Goal: Obtain resource: Obtain resource

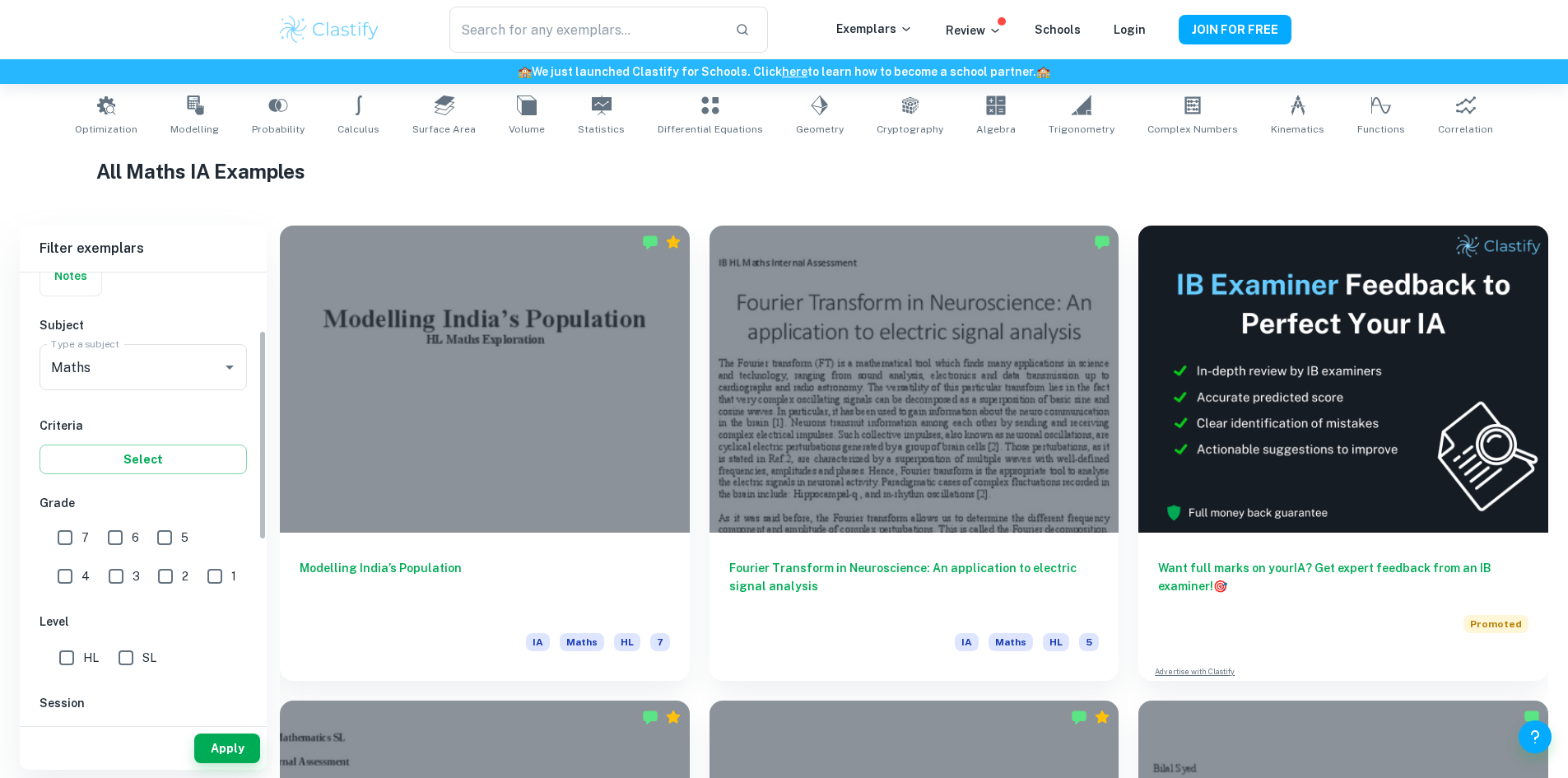
scroll to position [165, 0]
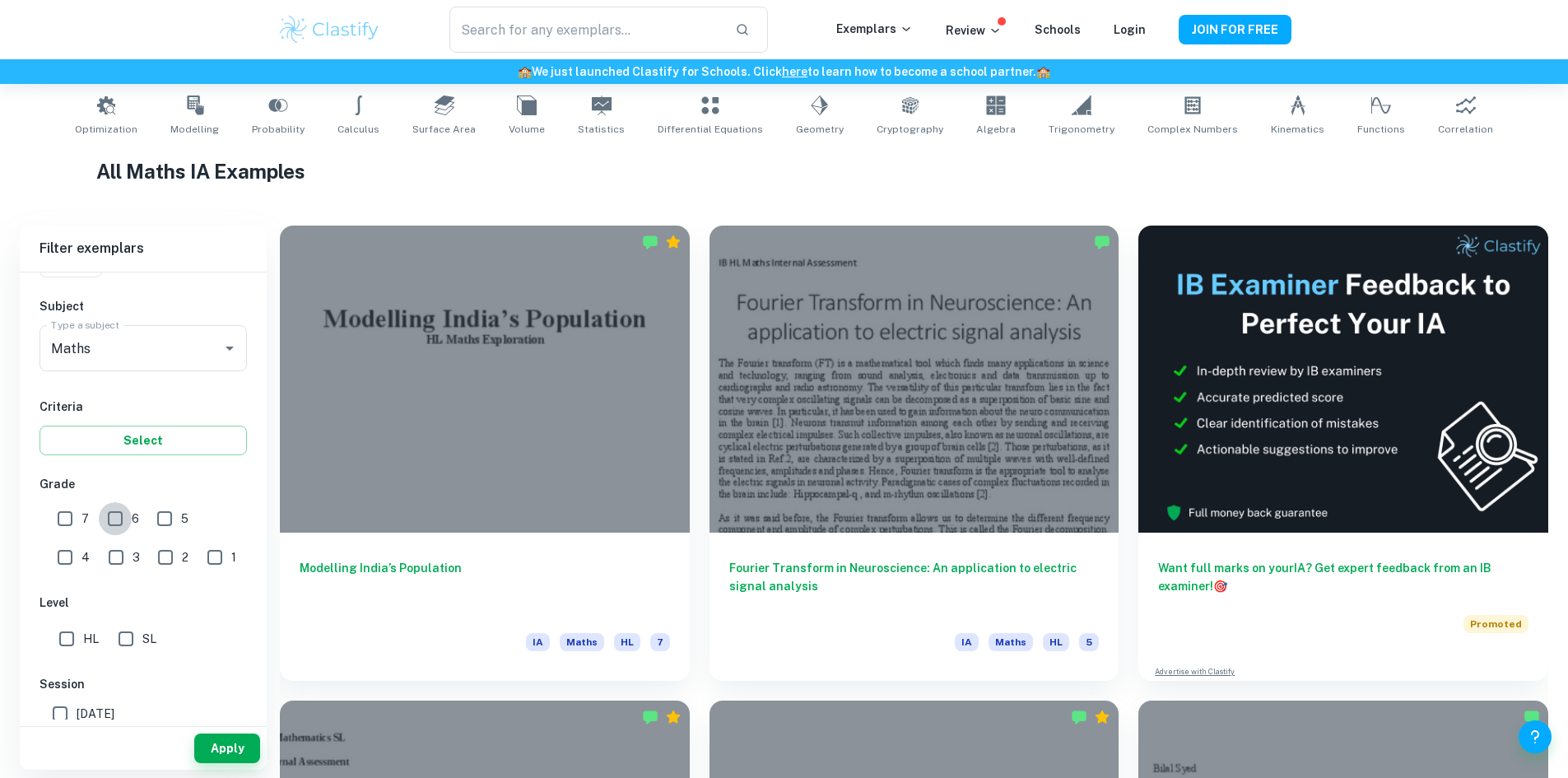
click at [115, 515] on input "6" at bounding box center [114, 519] width 33 height 33
checkbox input "true"
click at [72, 523] on input "7" at bounding box center [64, 519] width 33 height 33
checkbox input "true"
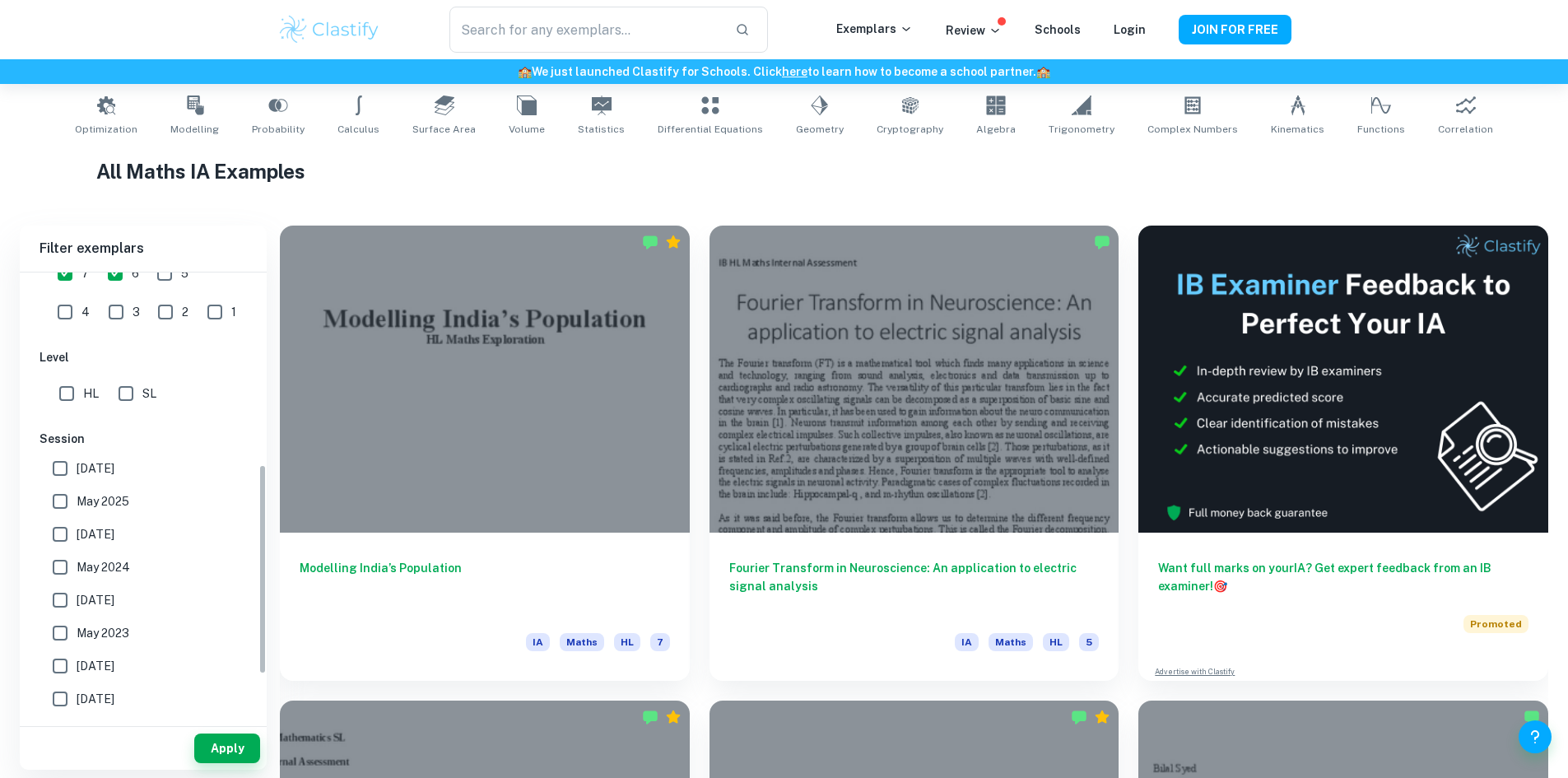
scroll to position [411, 0]
click at [126, 387] on input "SL" at bounding box center [125, 392] width 33 height 33
checkbox input "true"
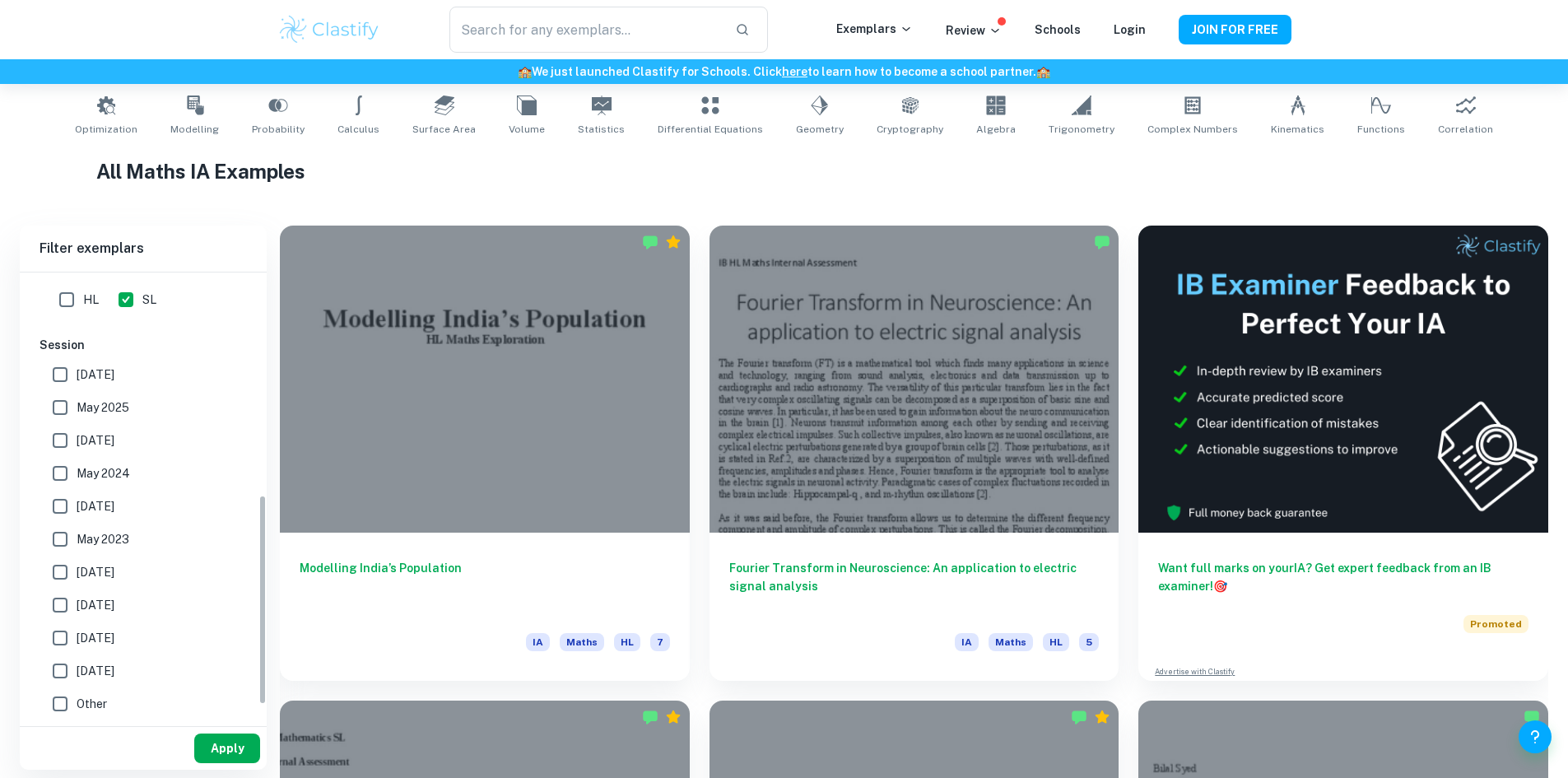
scroll to position [504, 0]
click at [216, 743] on button "Apply" at bounding box center [227, 748] width 66 height 30
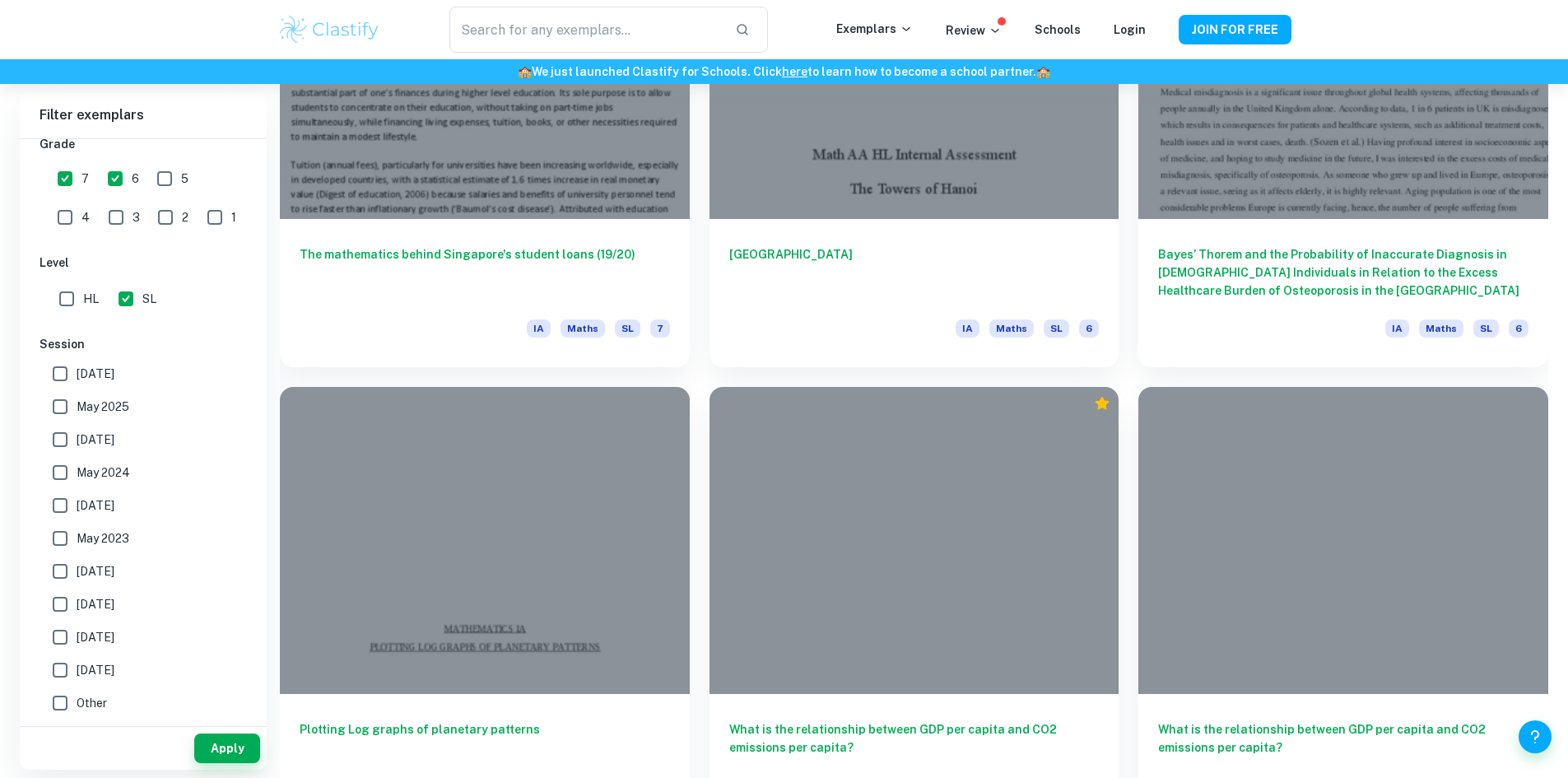
scroll to position [2718, 0]
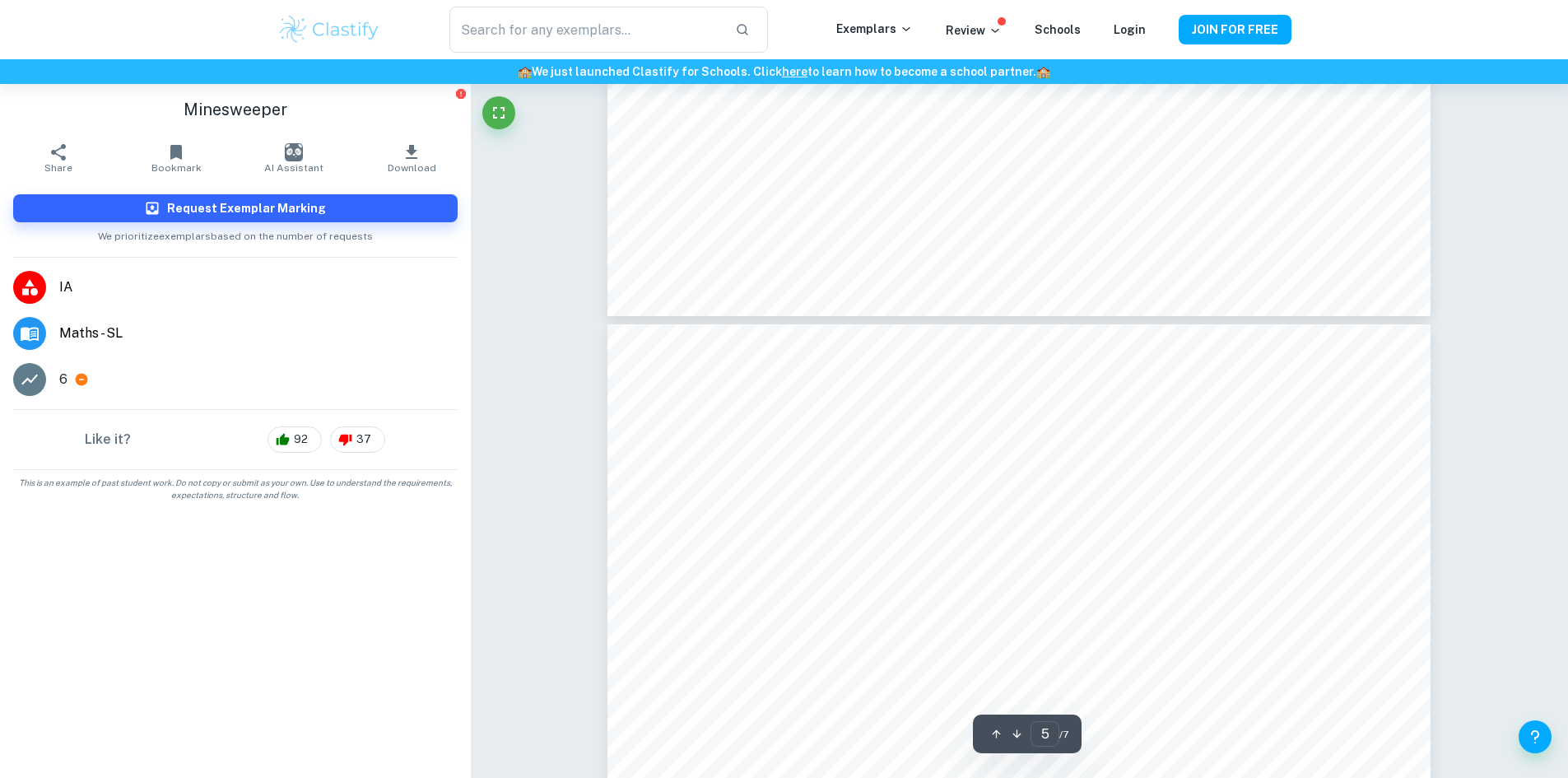
scroll to position [4858, 0]
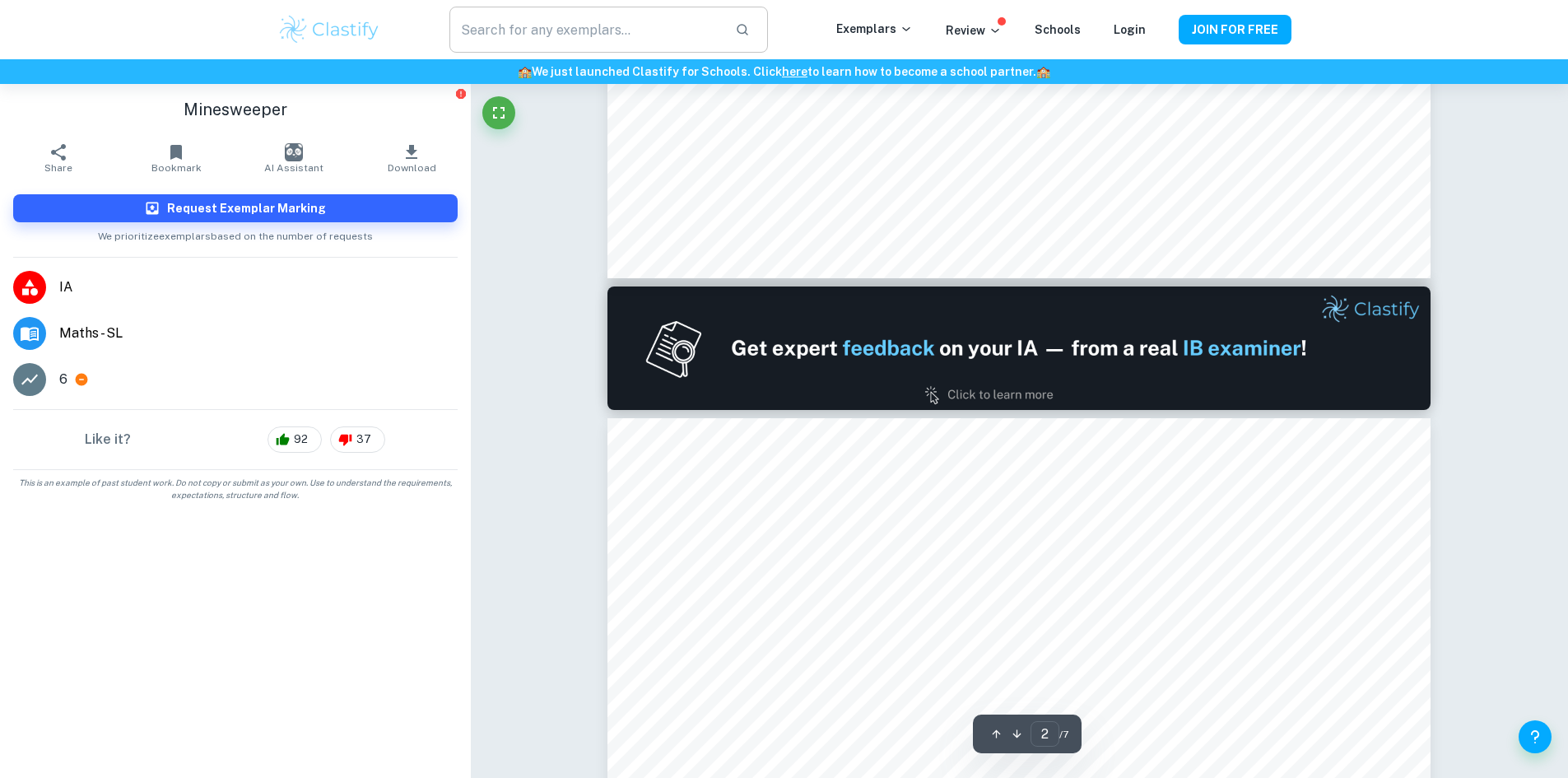
type input "1"
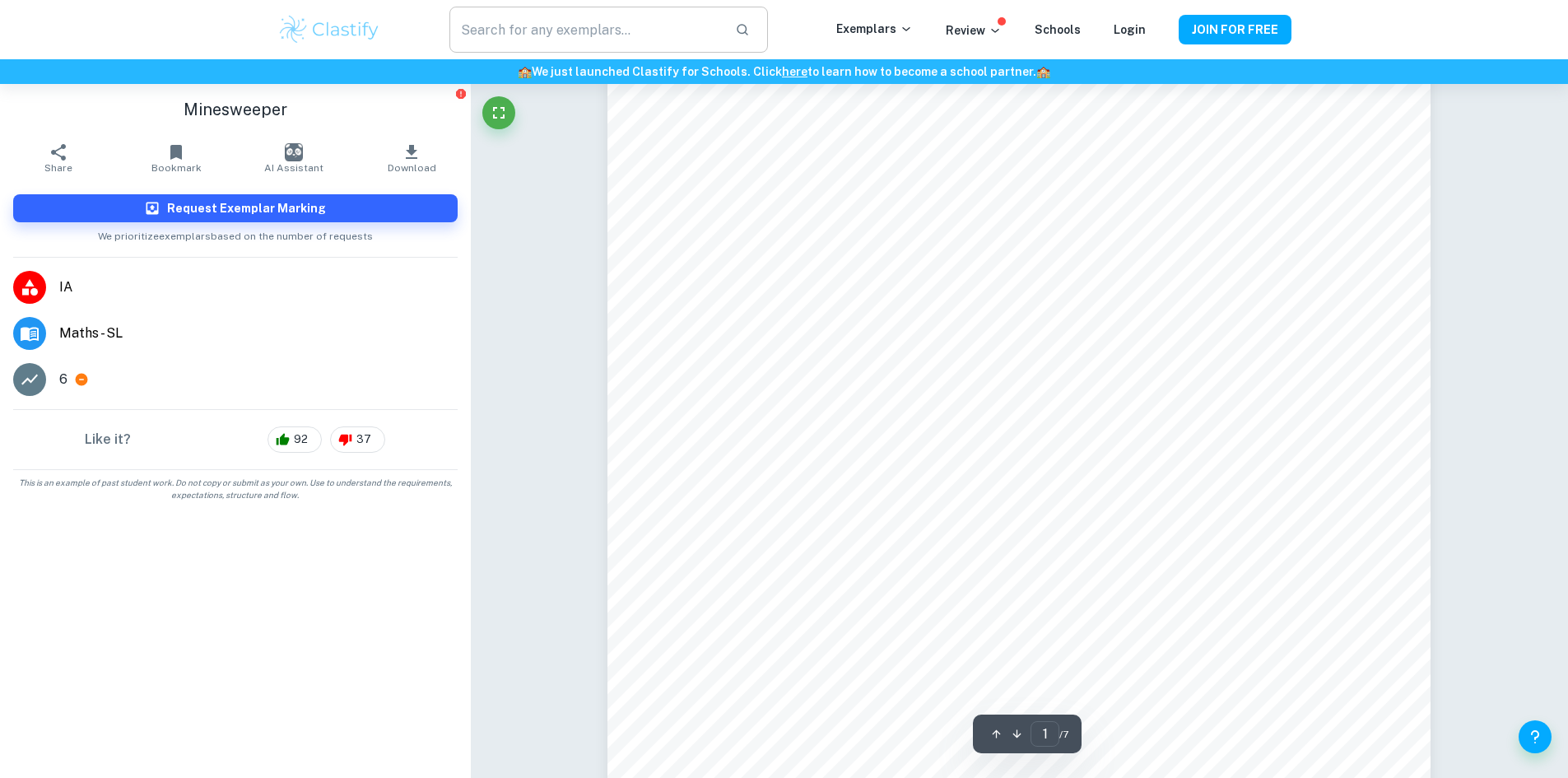
scroll to position [0, 0]
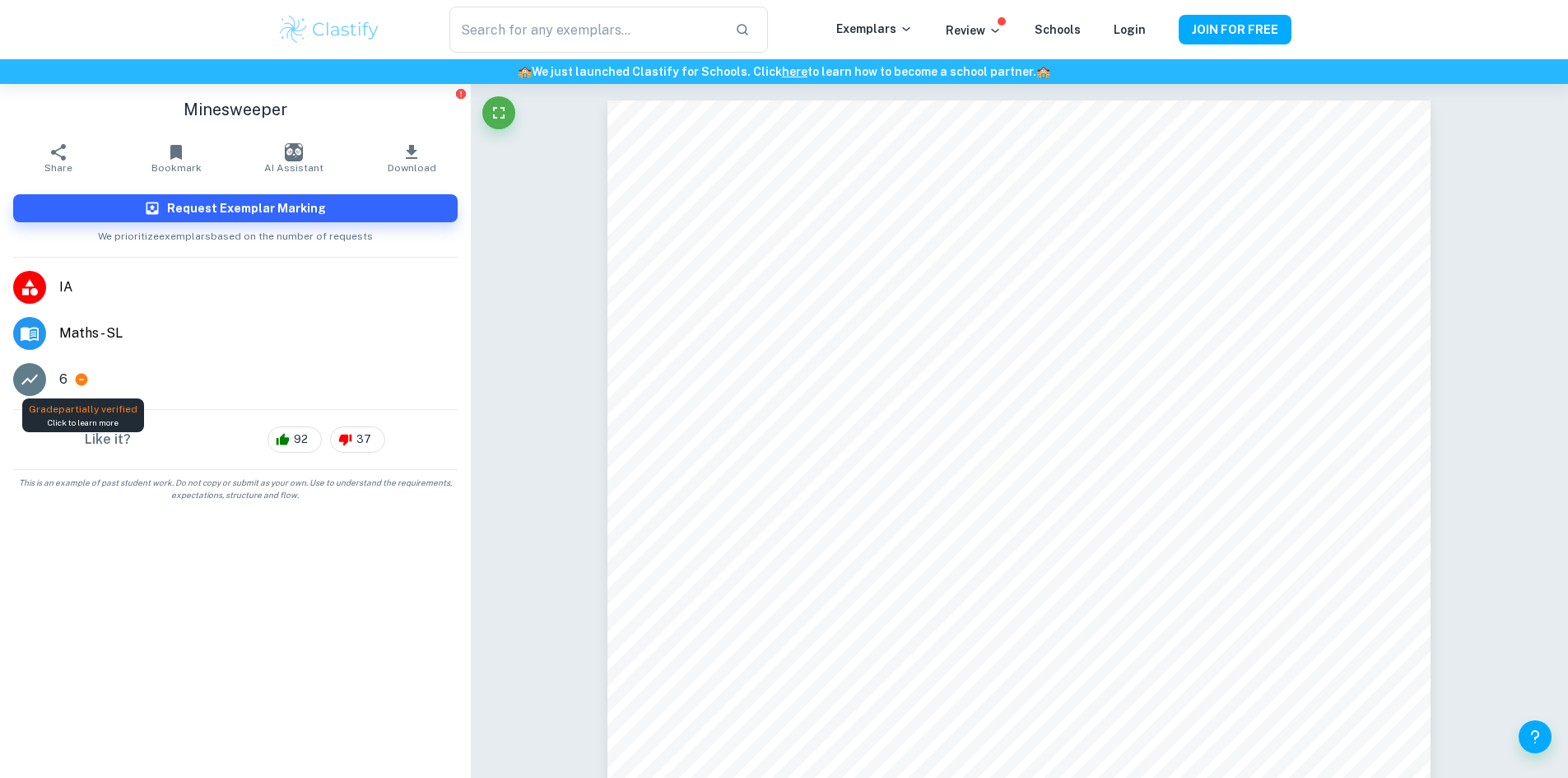
click at [77, 380] on icon at bounding box center [82, 380] width 13 height 13
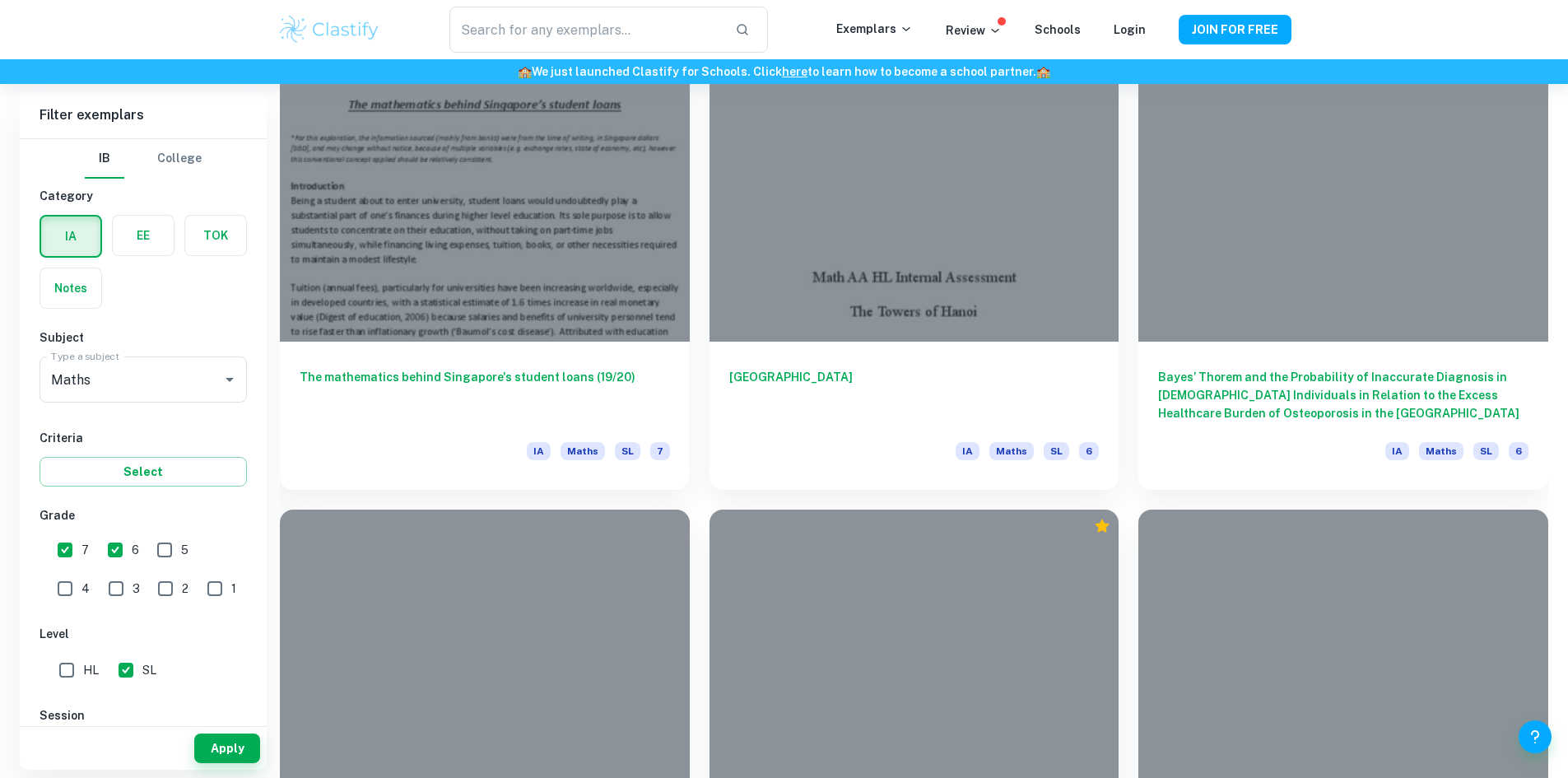
scroll to position [2093, 0]
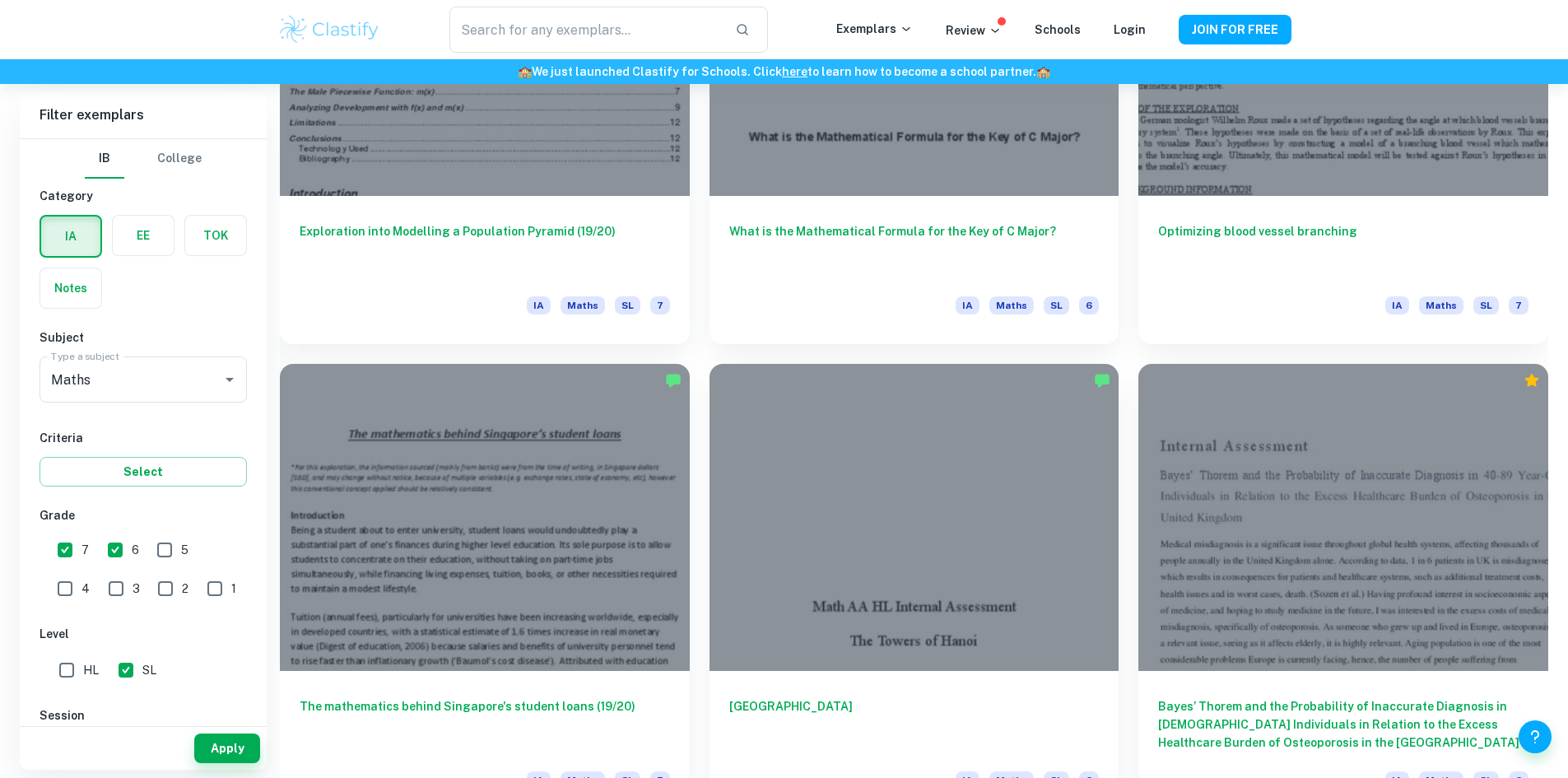
drag, startPoint x: 1229, startPoint y: 582, endPoint x: 1297, endPoint y: 526, distance: 88.1
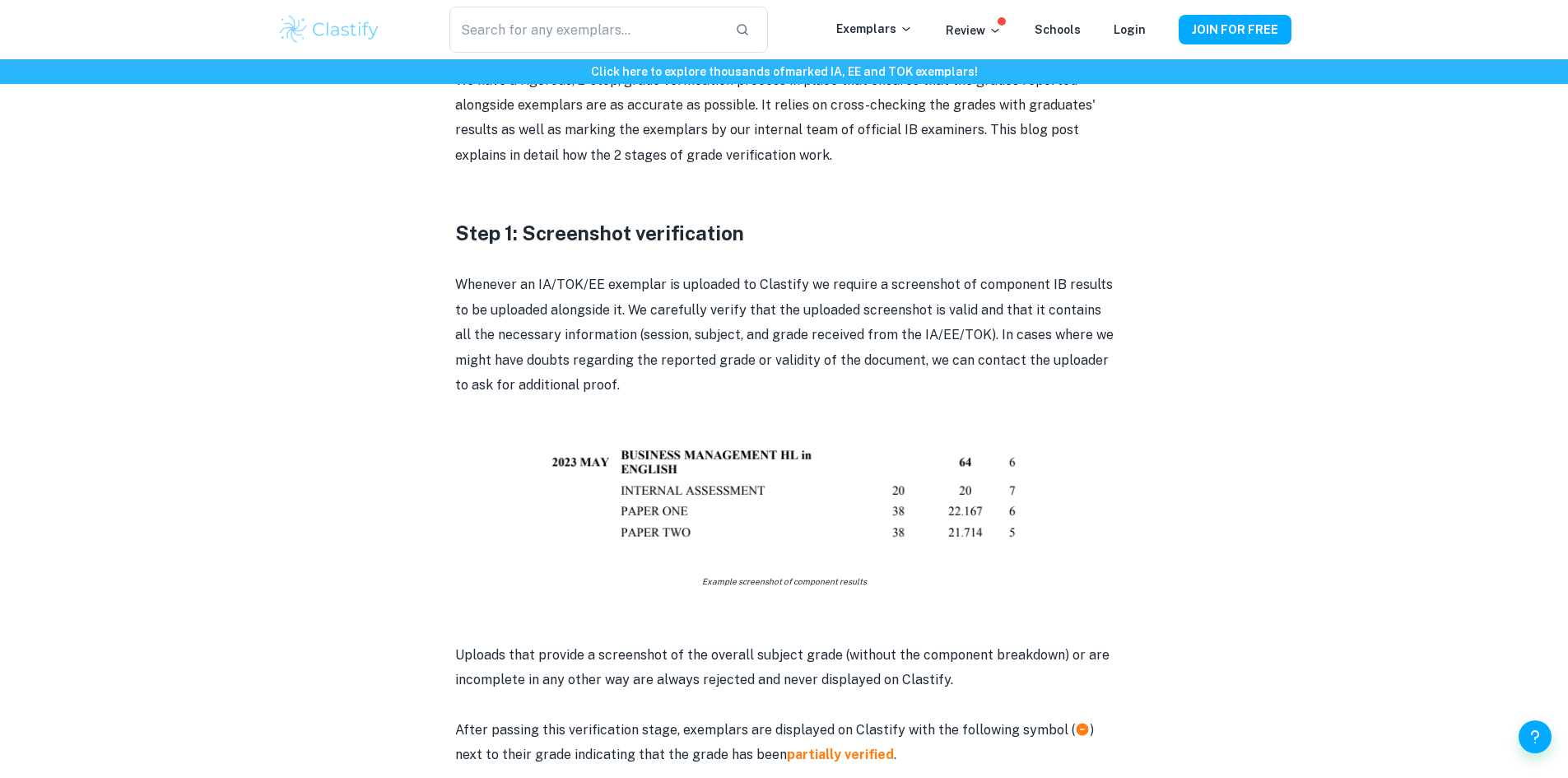
scroll to position [659, 0]
